Goal: Task Accomplishment & Management: Manage account settings

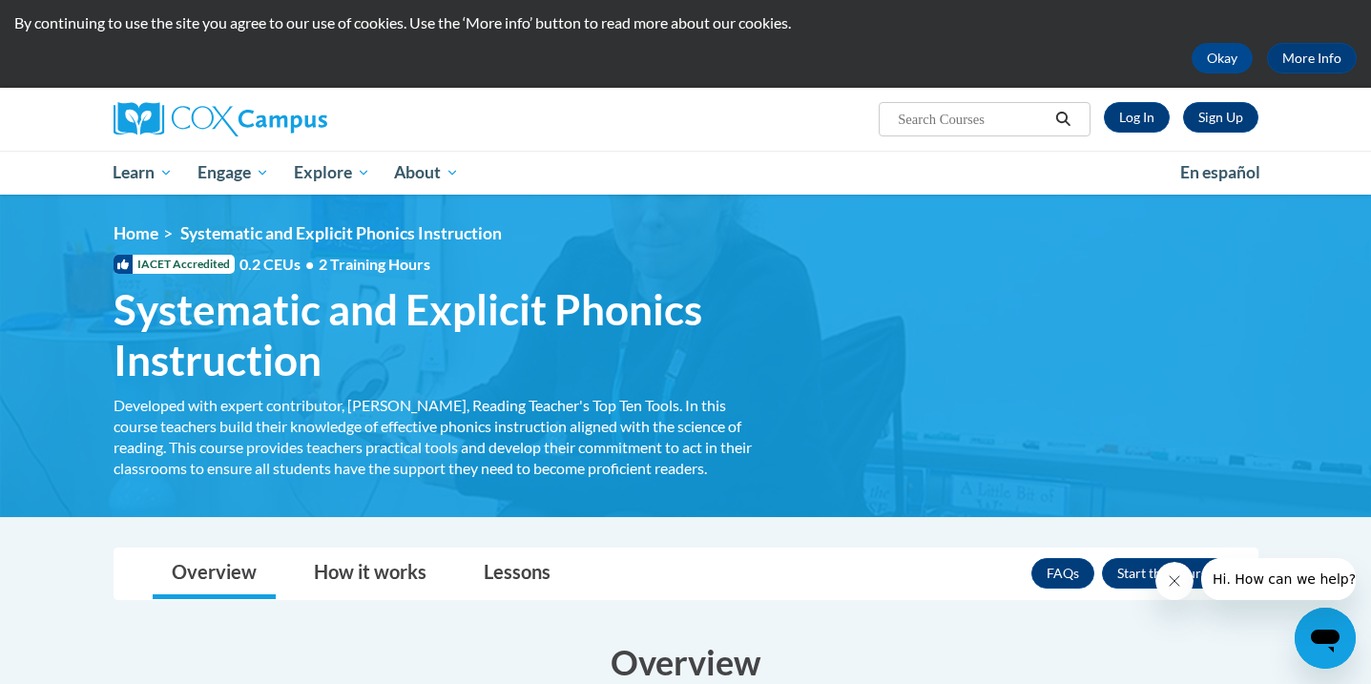
scroll to position [37, 0]
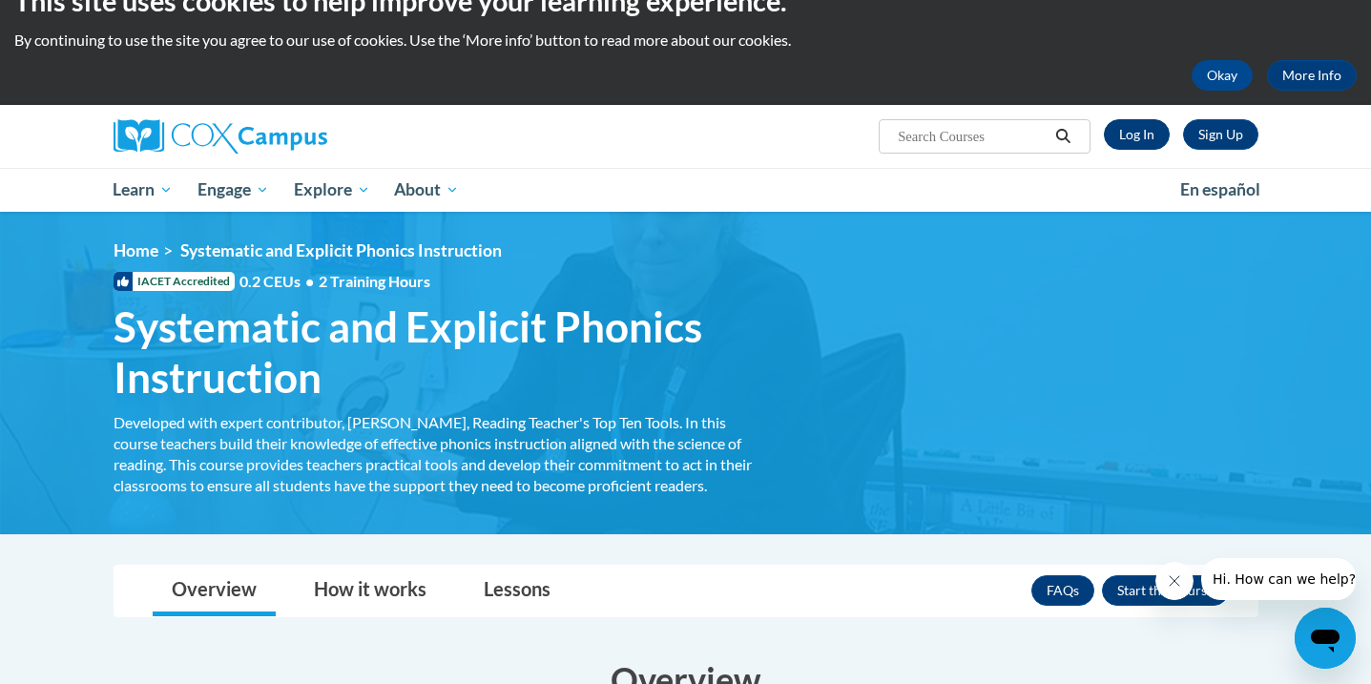
click at [1148, 142] on link "Log In" at bounding box center [1137, 134] width 66 height 31
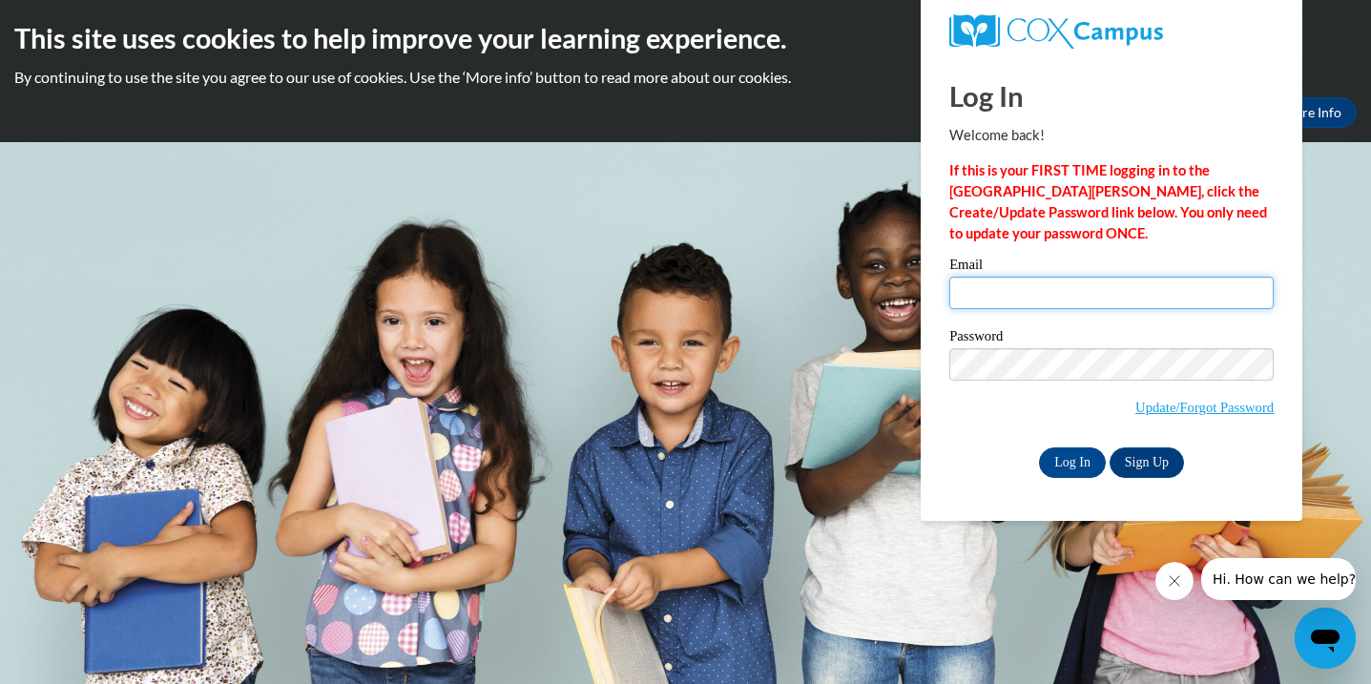
type input "repickard@my.waketech.edu"
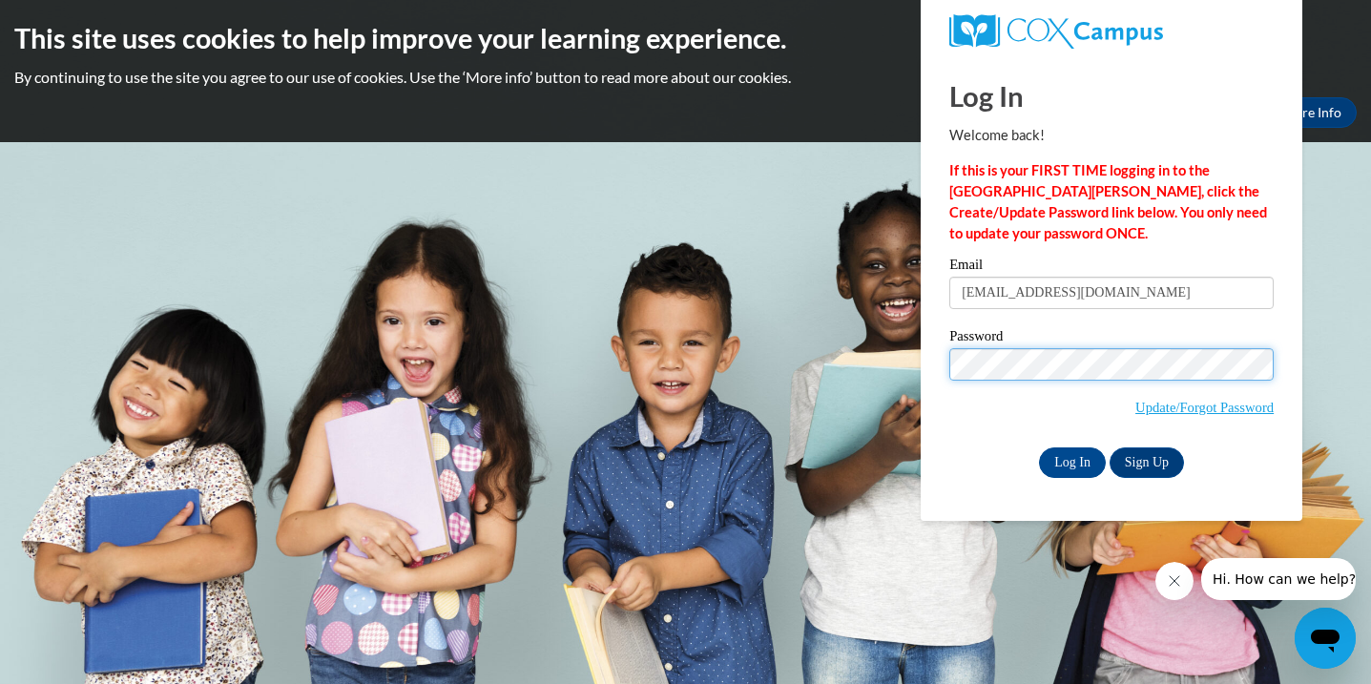
click at [1071, 459] on input "Log In" at bounding box center [1072, 463] width 67 height 31
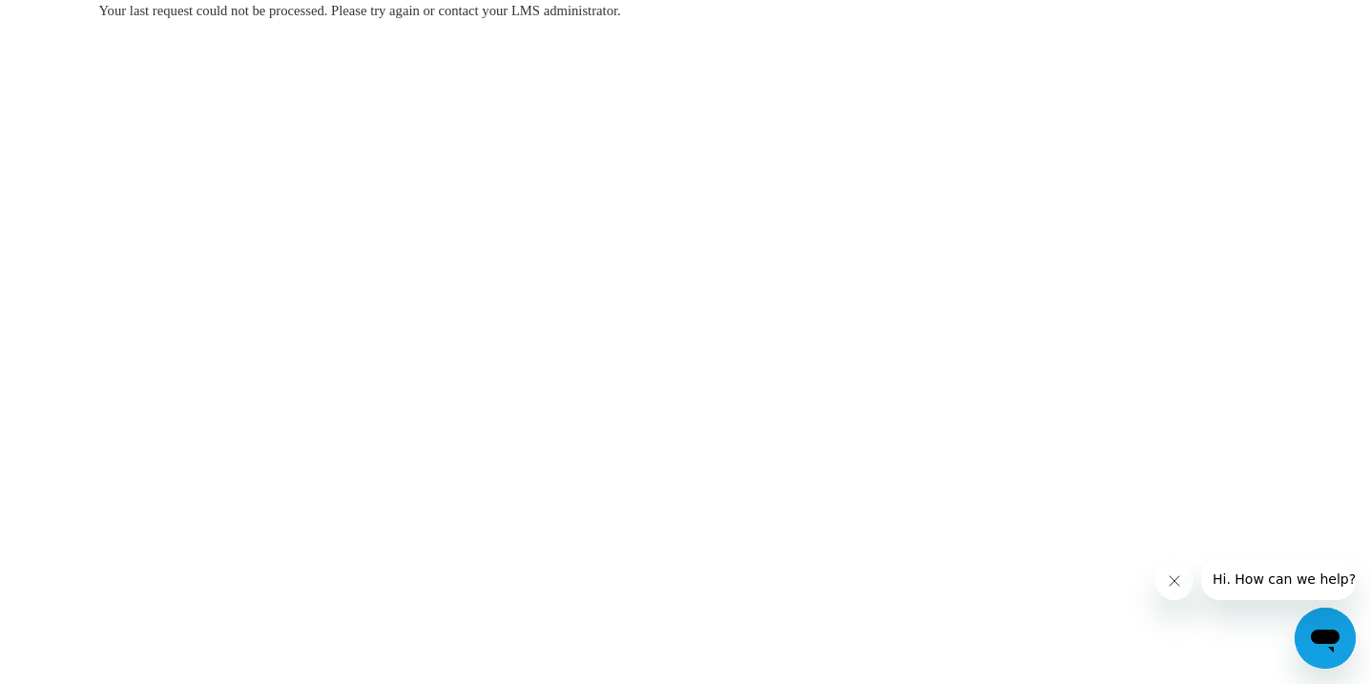
click at [1156, 566] on div at bounding box center [1256, 579] width 200 height 42
click at [1159, 572] on button "Close message from company" at bounding box center [1175, 581] width 38 height 38
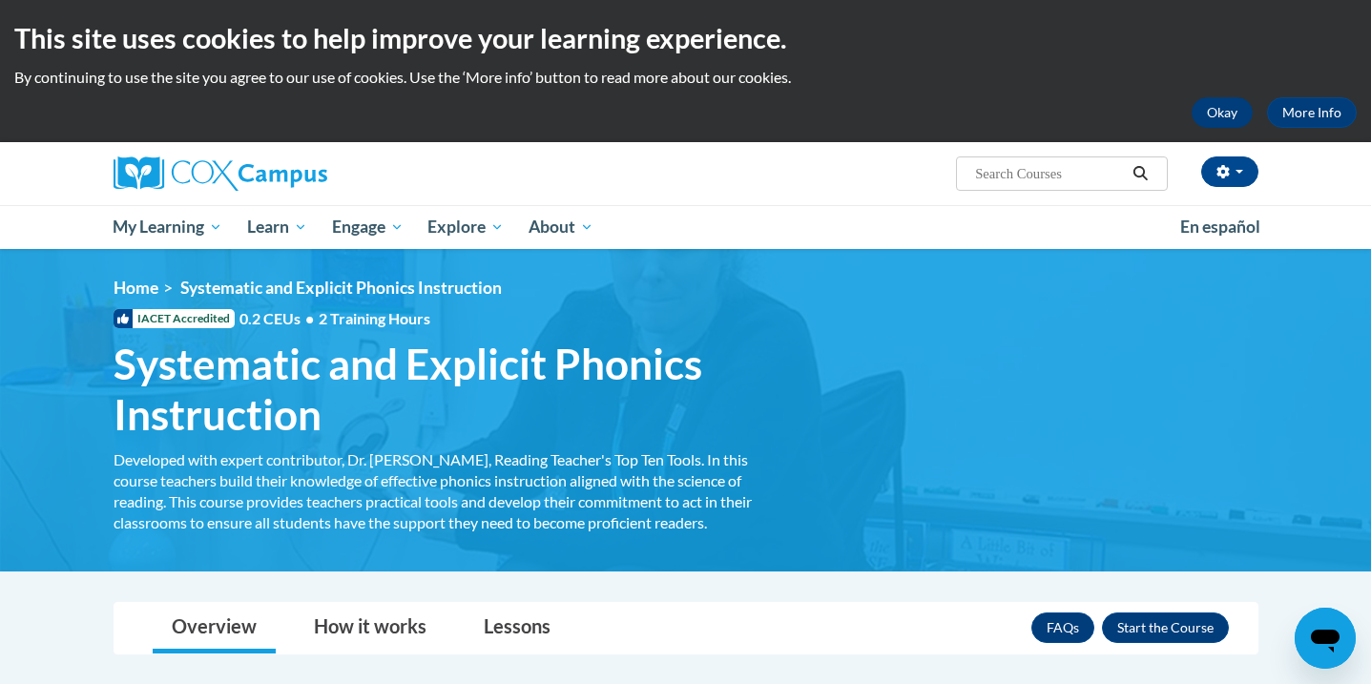
click at [1220, 117] on button "Okay" at bounding box center [1222, 112] width 61 height 31
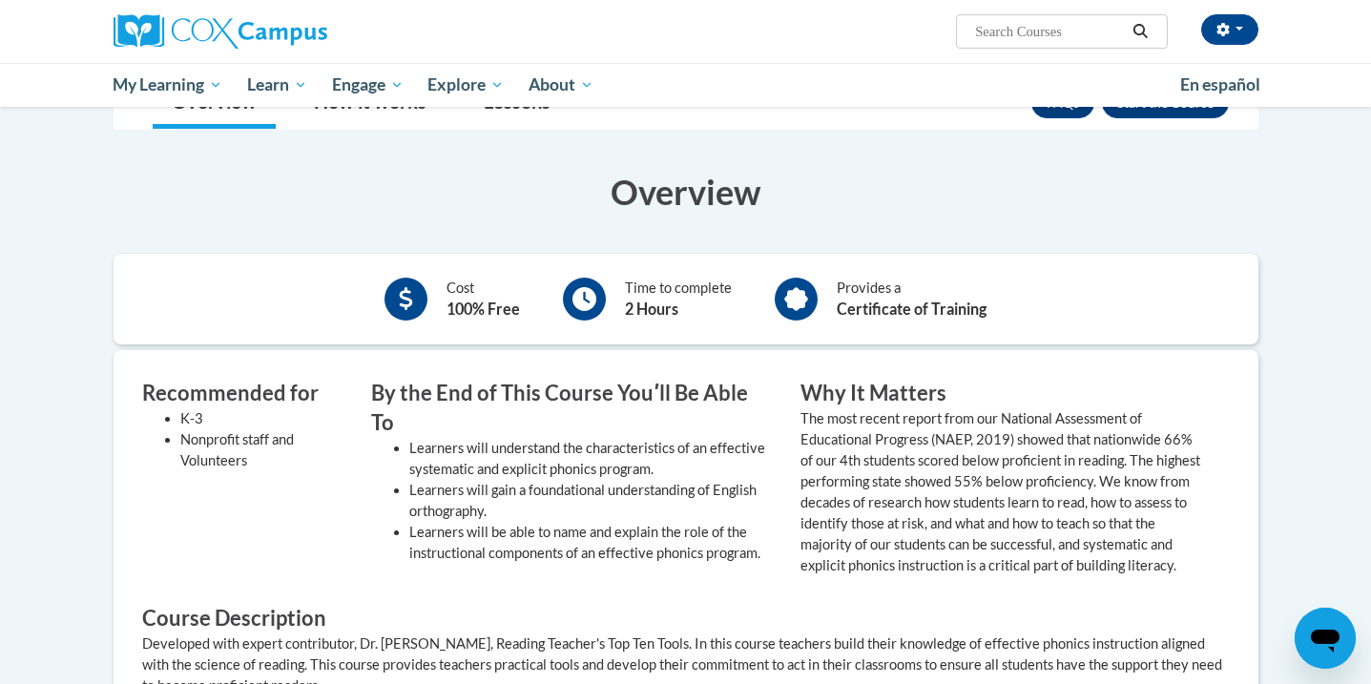
scroll to position [223, 0]
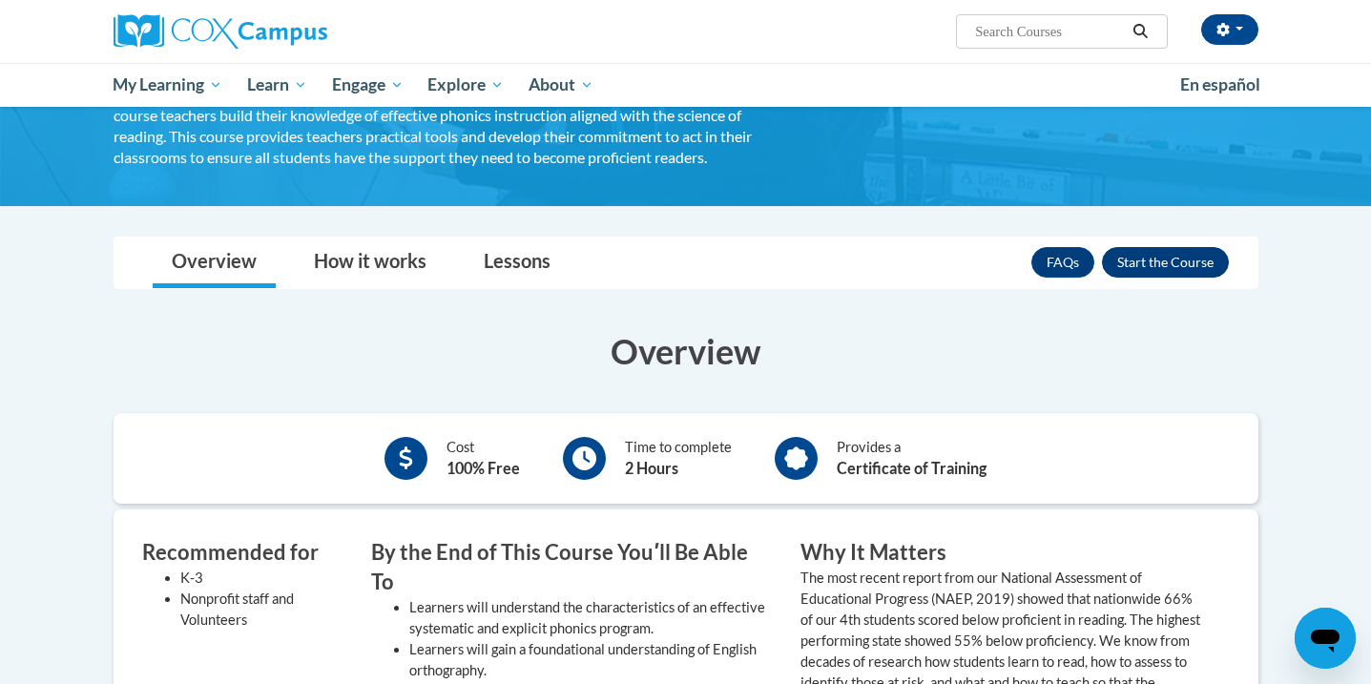
click at [1195, 261] on button "Enroll" at bounding box center [1165, 262] width 127 height 31
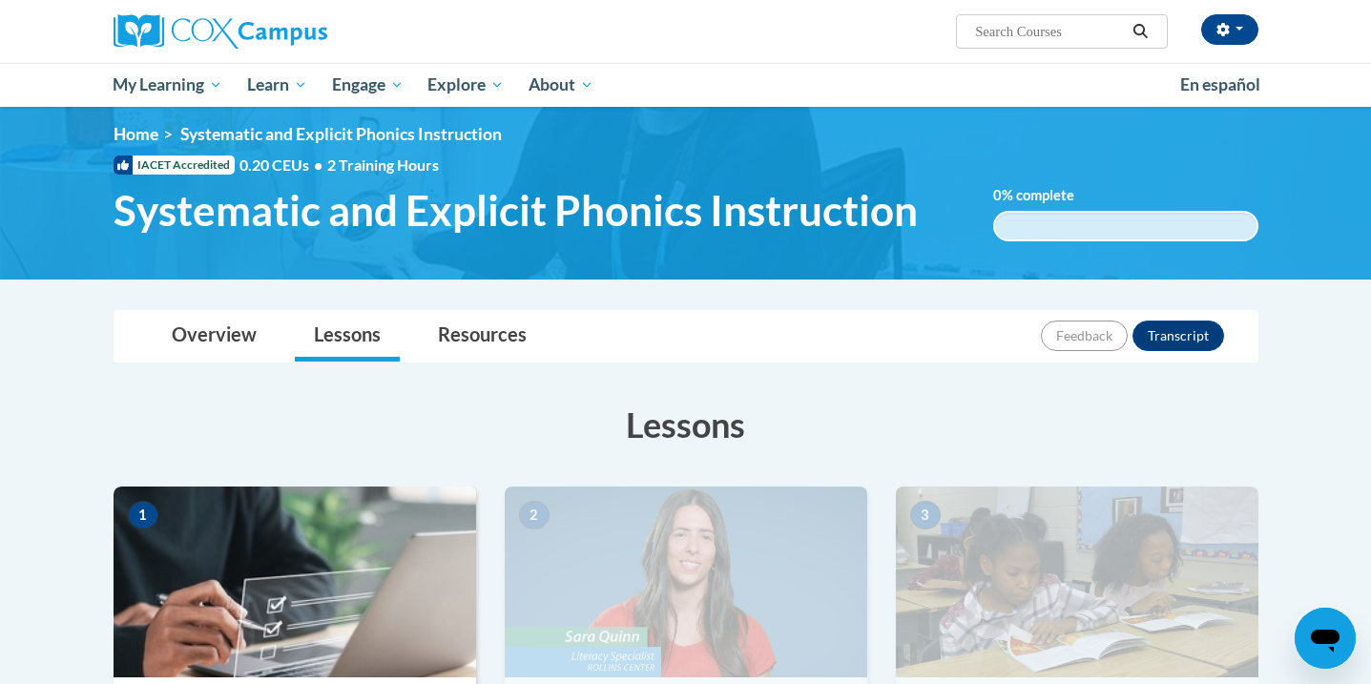
scroll to position [12, 0]
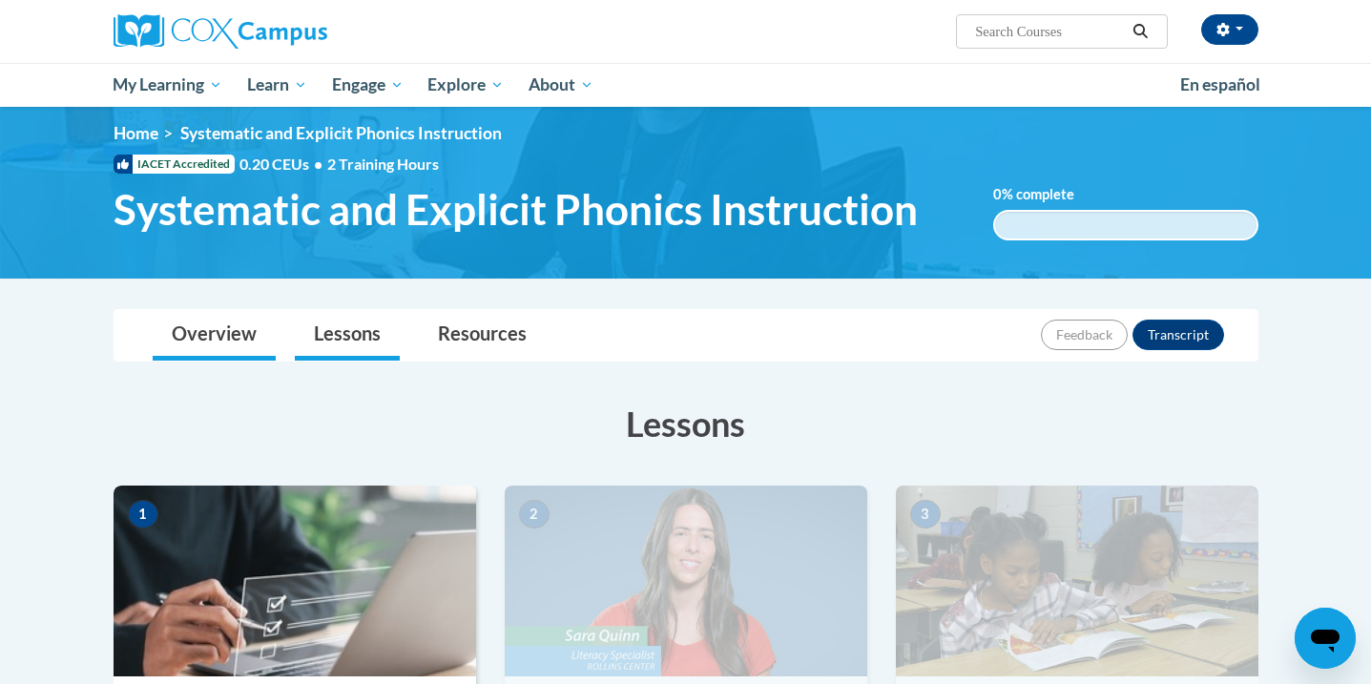
click at [240, 348] on link "Overview" at bounding box center [214, 335] width 123 height 51
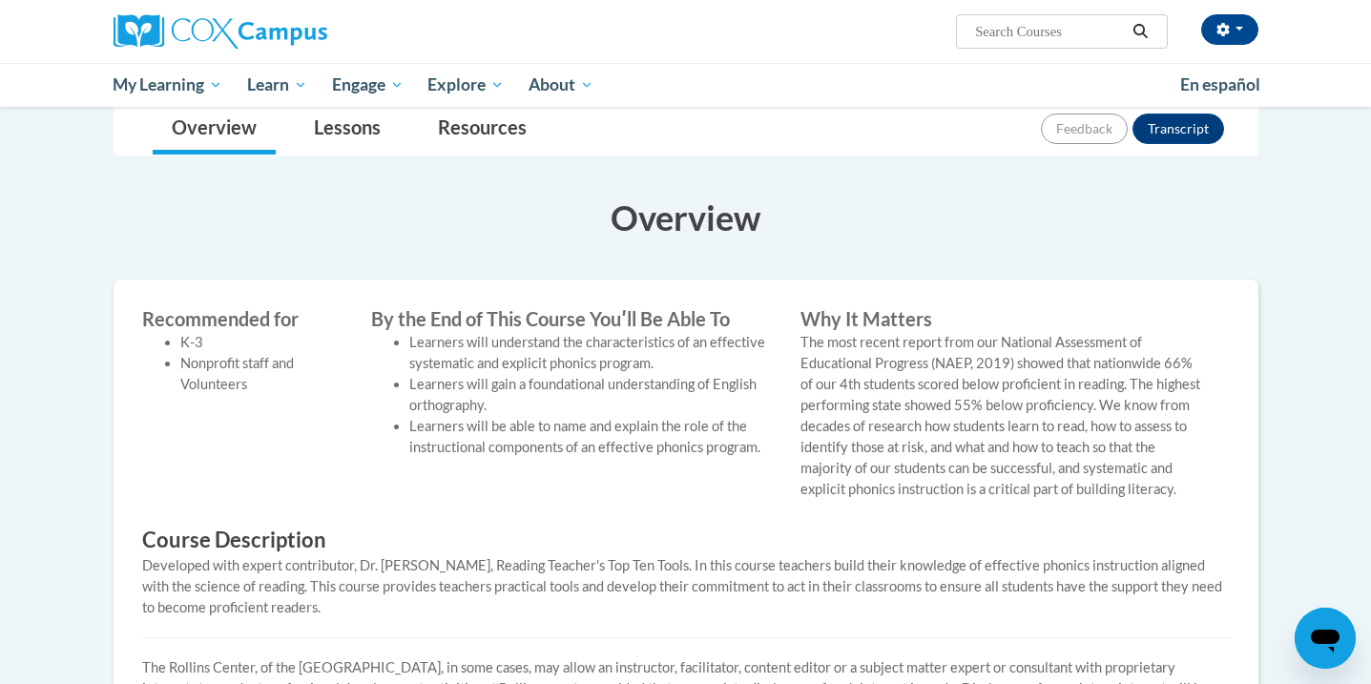
scroll to position [129, 0]
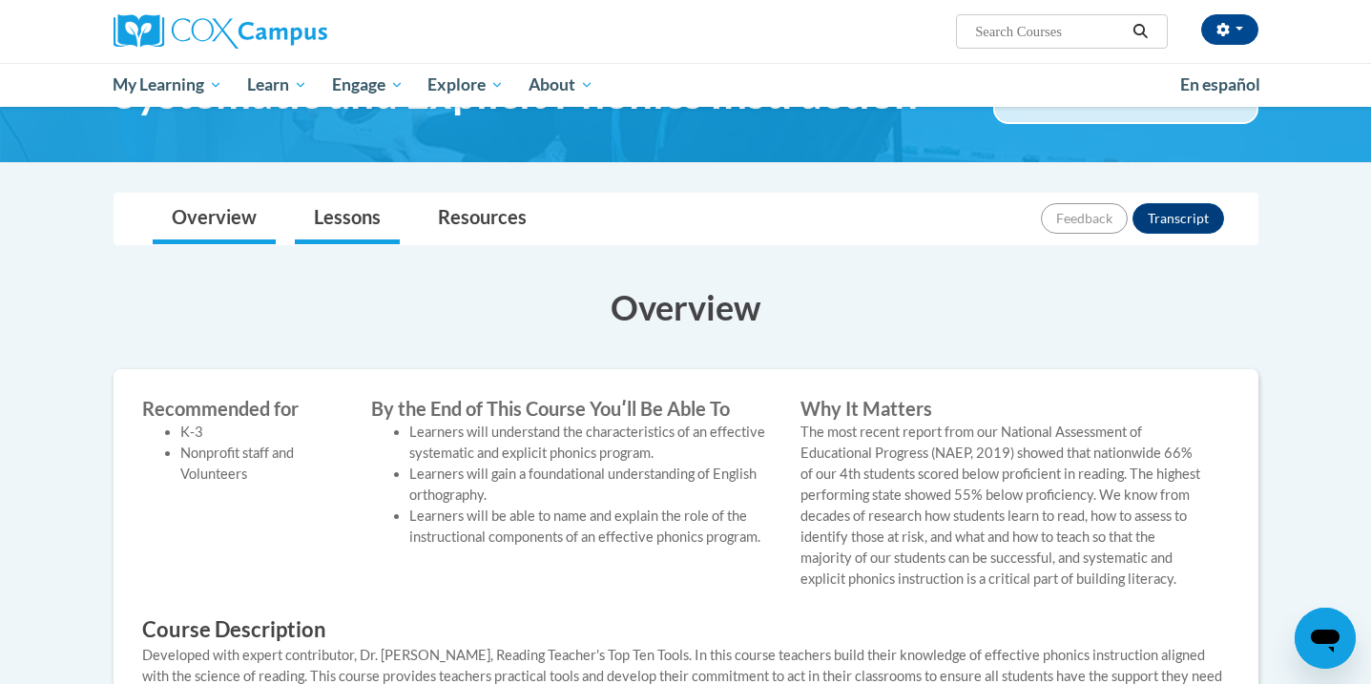
click at [327, 219] on link "Lessons" at bounding box center [347, 219] width 105 height 51
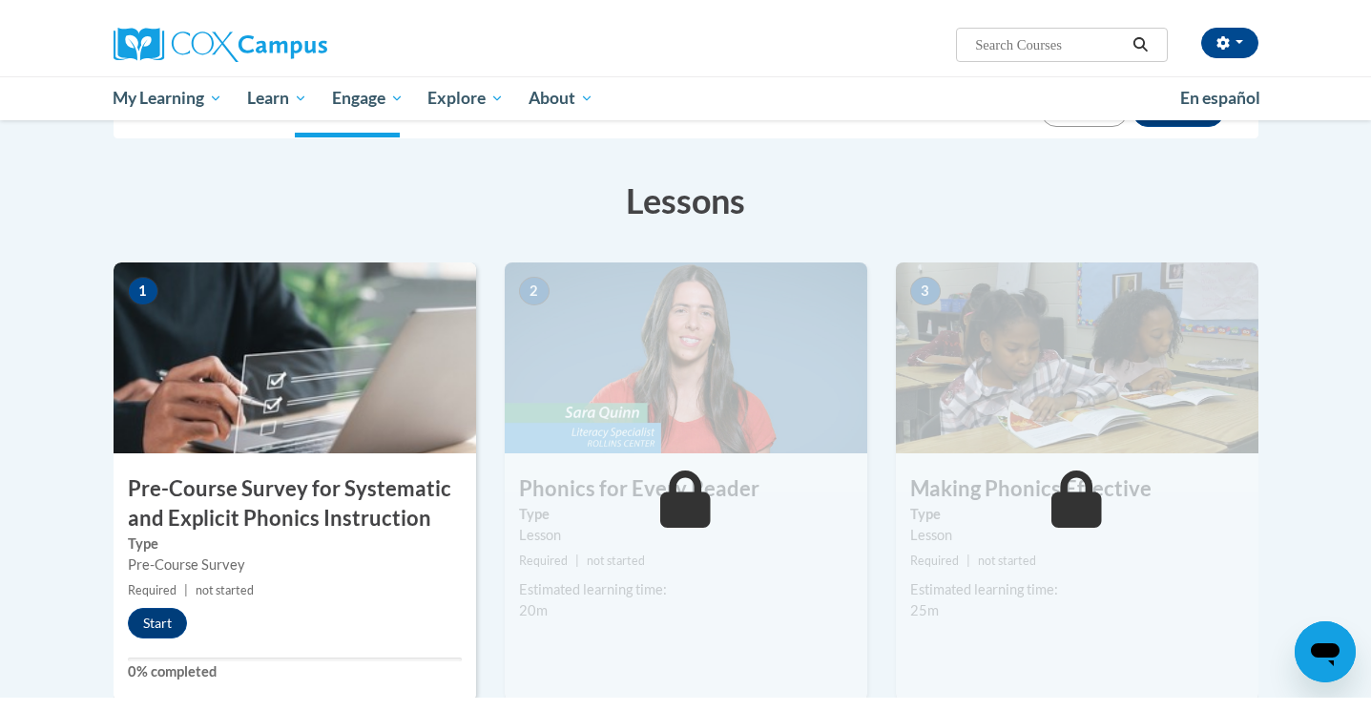
scroll to position [273, 0]
